Goal: Task Accomplishment & Management: Complete application form

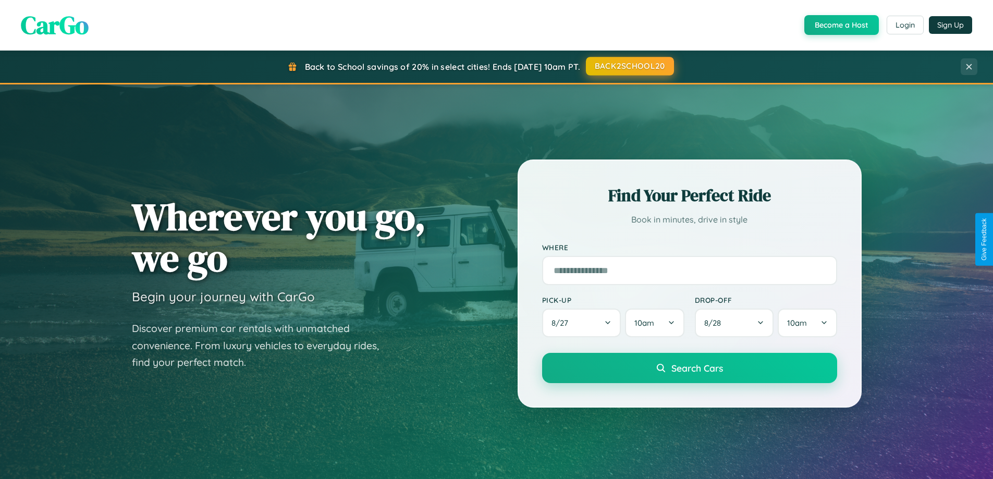
click at [629, 66] on button "BACK2SCHOOL20" at bounding box center [630, 66] width 88 height 19
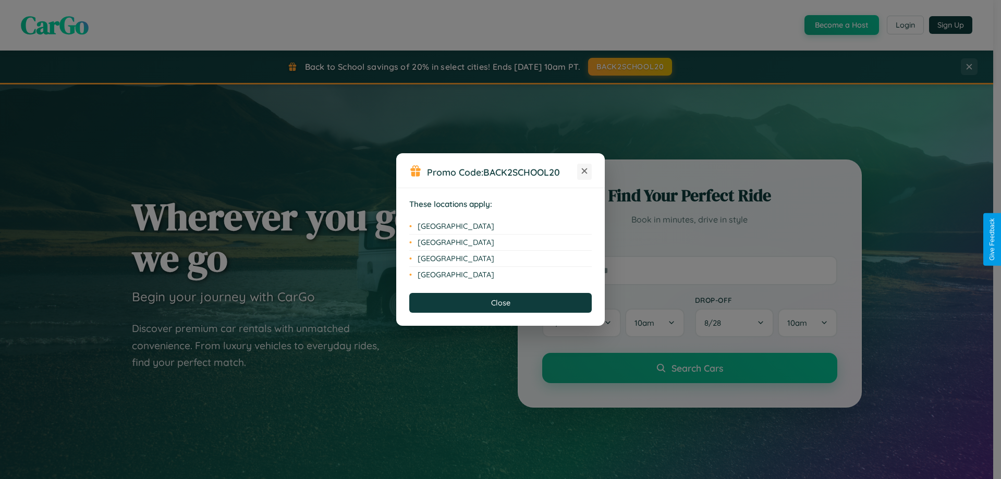
click at [584, 172] on icon at bounding box center [585, 171] width 6 height 6
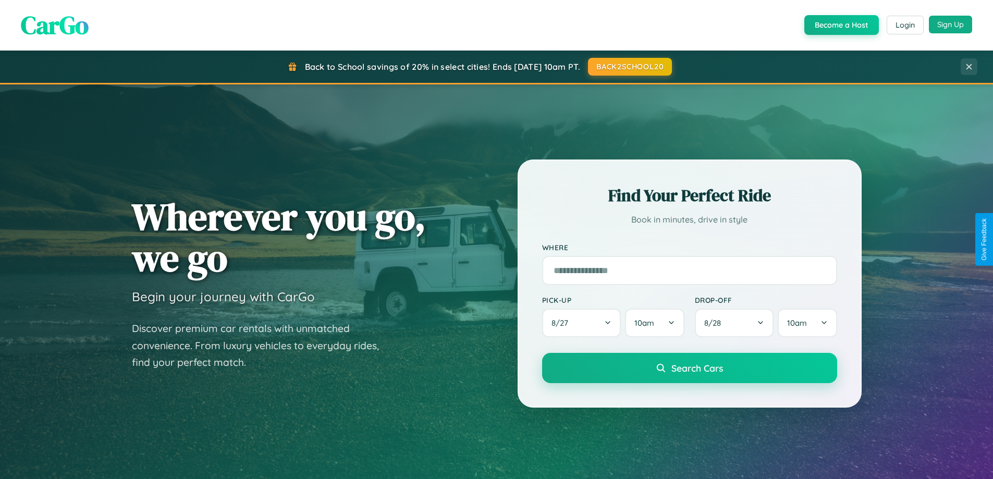
click at [950, 25] on button "Sign Up" at bounding box center [950, 25] width 43 height 18
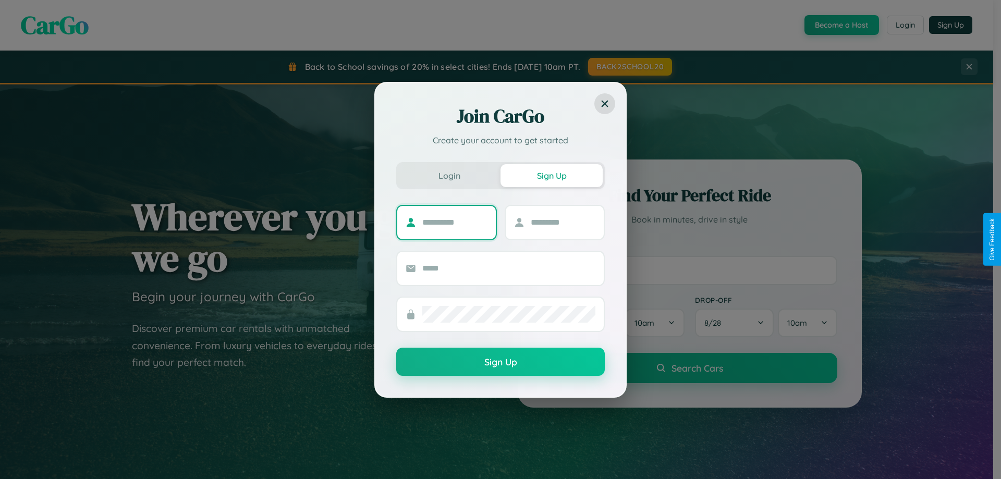
click at [455, 222] on input "text" at bounding box center [454, 222] width 65 height 17
type input "******"
click at [563, 222] on input "text" at bounding box center [563, 222] width 65 height 17
type input "*********"
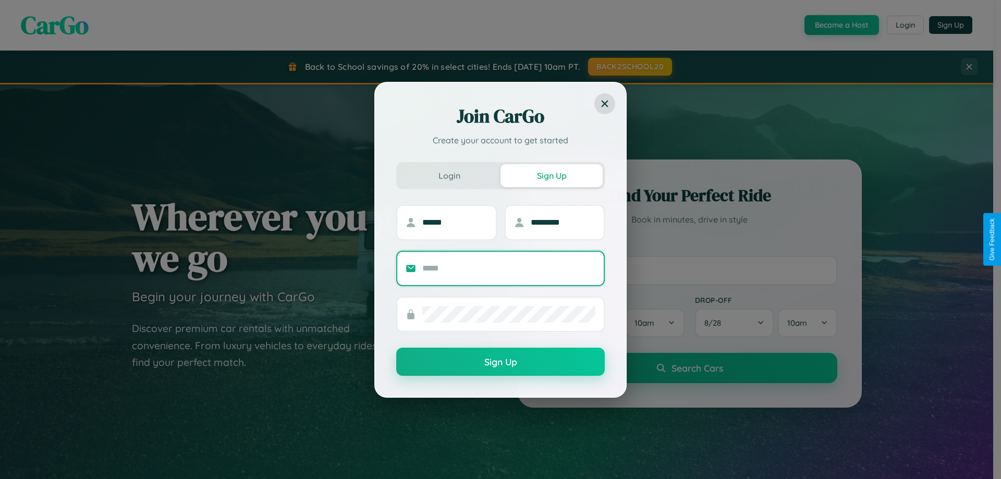
click at [509, 268] on input "text" at bounding box center [508, 268] width 173 height 17
type input "**********"
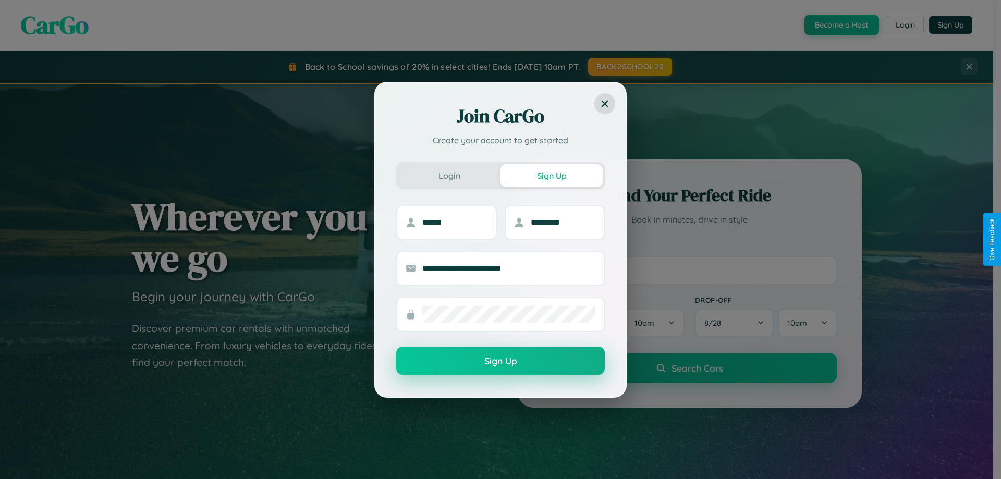
click at [501, 361] on button "Sign Up" at bounding box center [500, 361] width 209 height 28
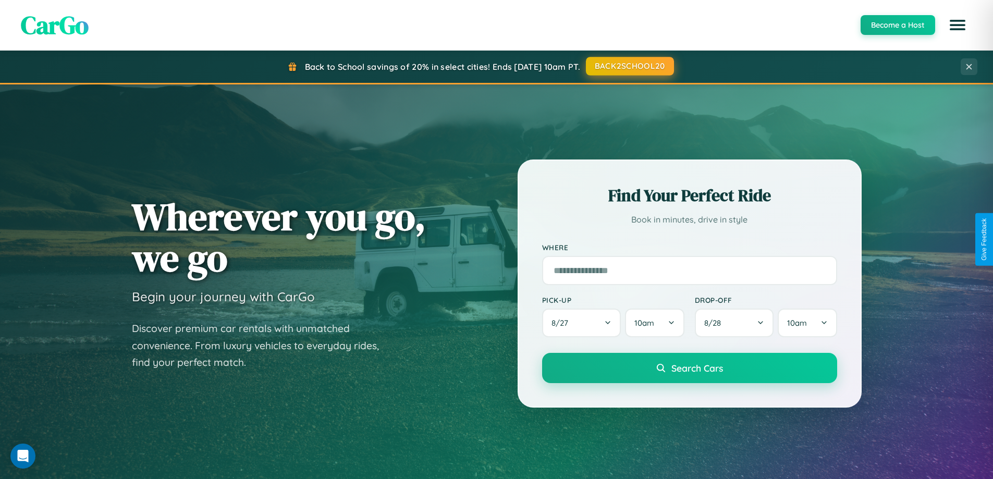
click at [629, 66] on button "BACK2SCHOOL20" at bounding box center [630, 66] width 88 height 19
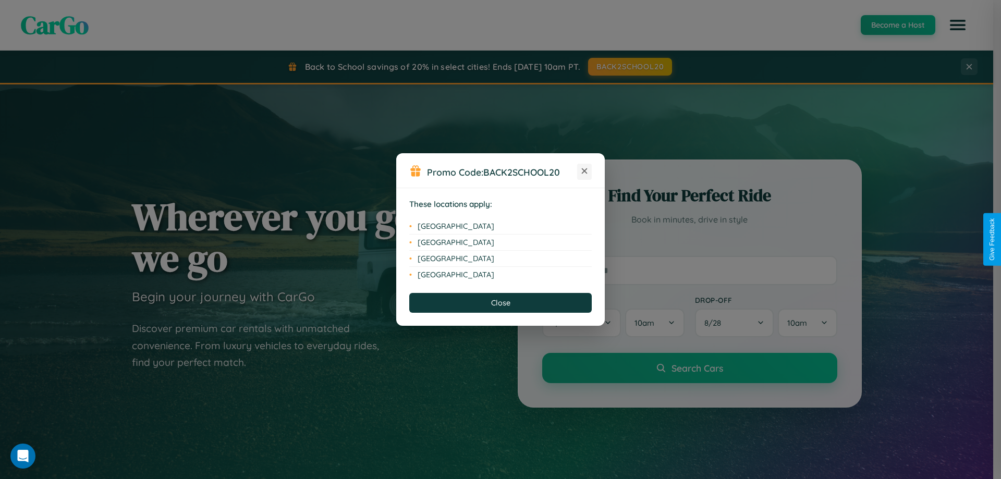
click at [584, 172] on icon at bounding box center [585, 171] width 6 height 6
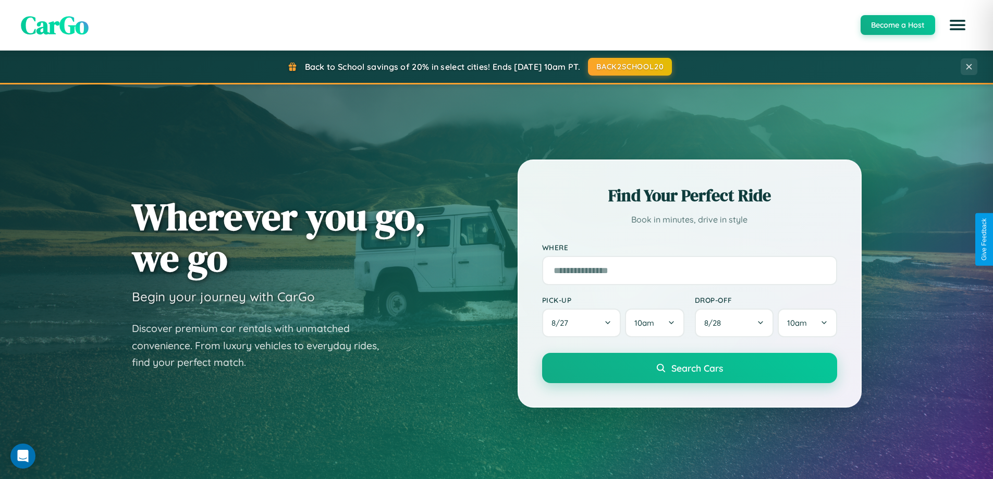
scroll to position [449, 0]
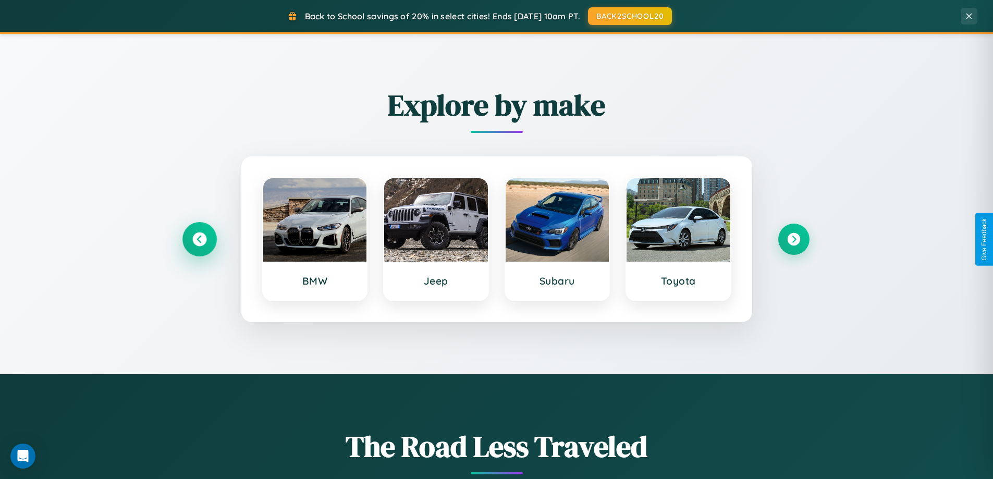
click at [199, 239] on icon at bounding box center [199, 240] width 14 height 14
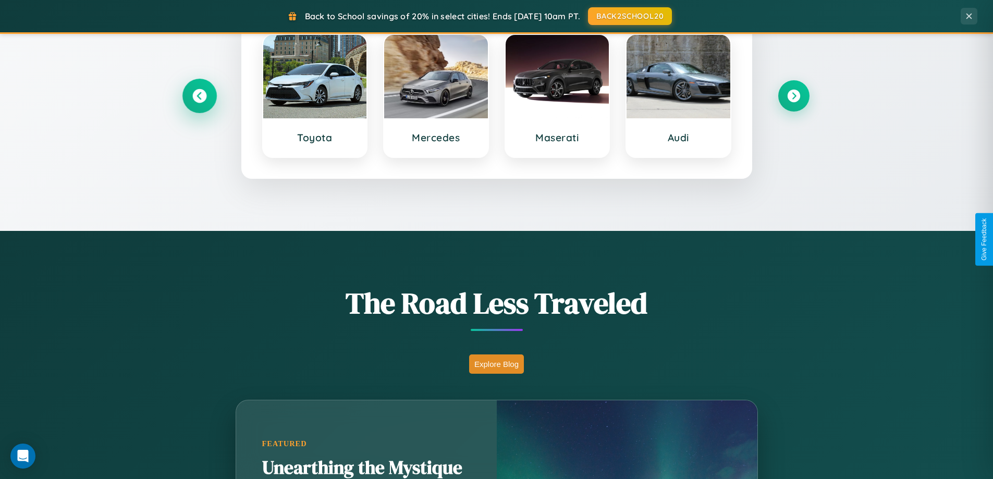
scroll to position [1675, 0]
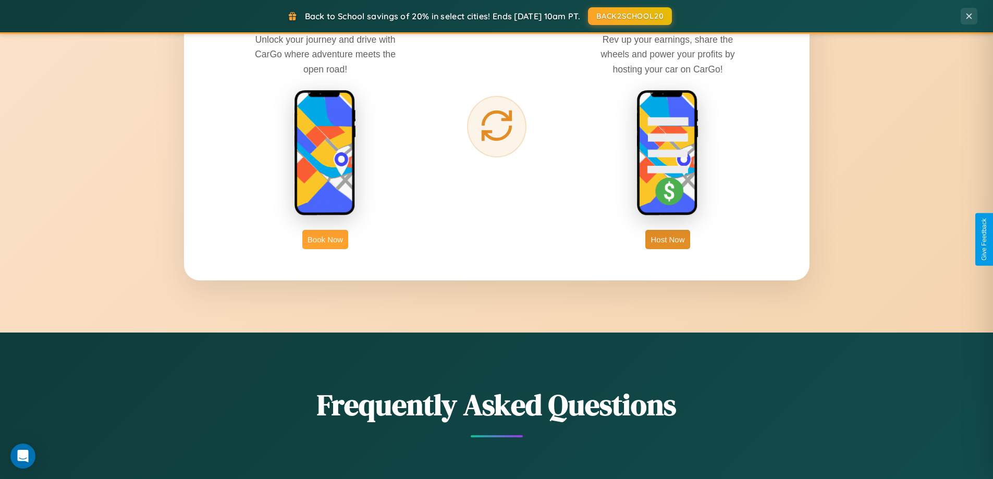
click at [325, 239] on button "Book Now" at bounding box center [325, 239] width 46 height 19
